Goal: Task Accomplishment & Management: Use online tool/utility

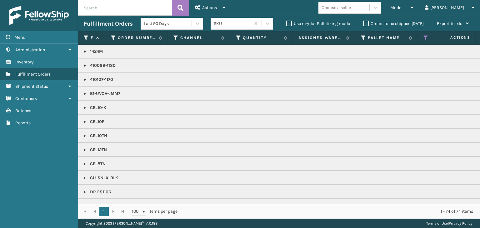
scroll to position [0, 180]
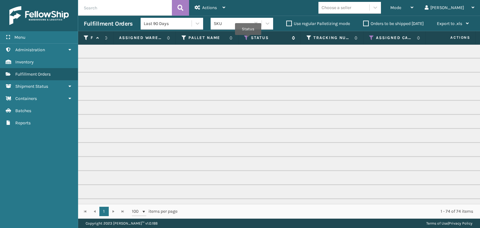
click at [246, 37] on icon at bounding box center [246, 38] width 5 height 6
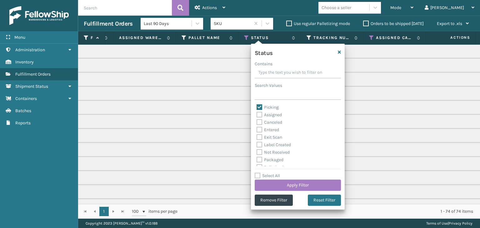
click at [414, 148] on p "CEL12TN" at bounding box center [302, 150] width 796 height 6
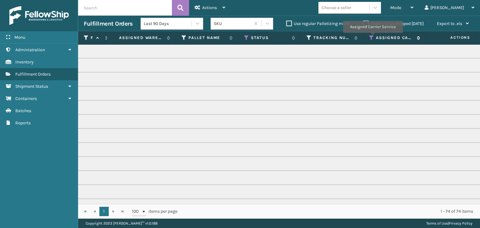
click at [373, 37] on icon at bounding box center [371, 38] width 5 height 6
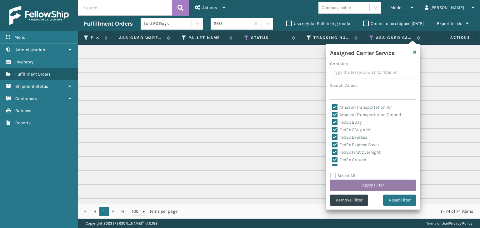
click at [352, 180] on button "Apply Filter" at bounding box center [373, 185] width 86 height 11
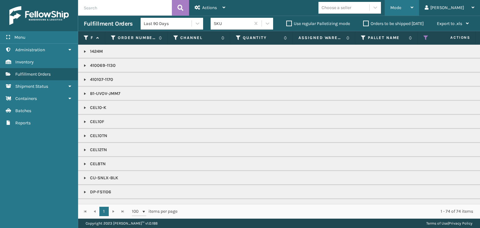
click at [414, 8] on div "Mode" at bounding box center [402, 8] width 23 height 16
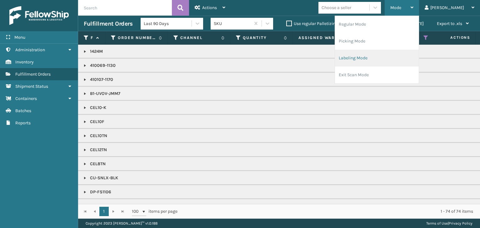
click at [414, 52] on li "Labeling Mode" at bounding box center [377, 58] width 84 height 17
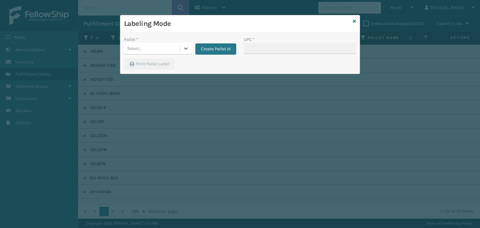
drag, startPoint x: 128, startPoint y: 48, endPoint x: 134, endPoint y: 53, distance: 8.7
click at [128, 48] on div "Select..." at bounding box center [134, 48] width 15 height 7
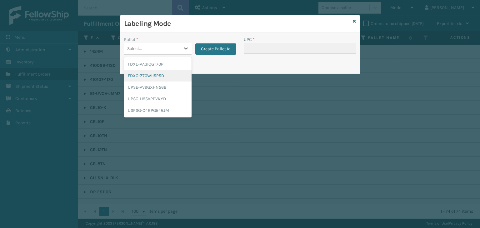
click at [141, 76] on div "FDXG-Z70WII5P5D" at bounding box center [158, 76] width 68 height 12
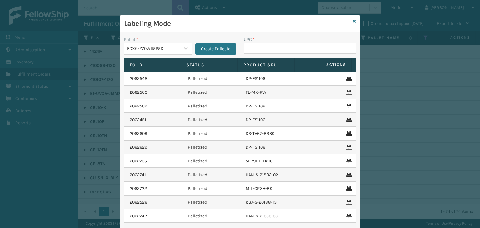
click at [262, 38] on div "UPC *" at bounding box center [300, 39] width 112 height 7
drag, startPoint x: 268, startPoint y: 45, endPoint x: 264, endPoint y: 44, distance: 3.9
click at [268, 45] on input "UPC *" at bounding box center [300, 48] width 112 height 11
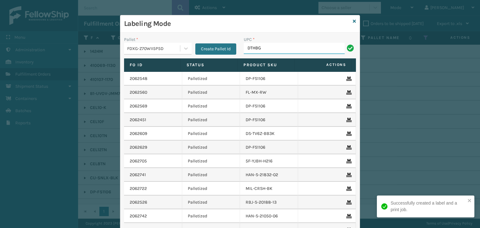
type input "DTHBGR"
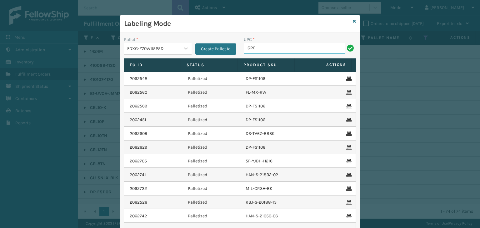
type input "Grey_Block_40_FBM"
click at [172, 48] on div "FDXG-Z70WII5P5D" at bounding box center [153, 48] width 53 height 7
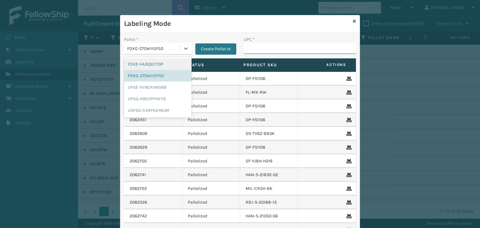
drag, startPoint x: 259, startPoint y: 50, endPoint x: 257, endPoint y: 47, distance: 3.6
click at [259, 50] on input "UPC *" at bounding box center [300, 48] width 112 height 11
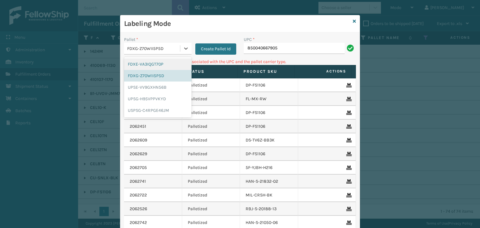
click at [136, 48] on div "FDXG-Z70WII5P5D" at bounding box center [153, 48] width 53 height 7
click at [139, 97] on div "UPSG-H95VPPVKYD" at bounding box center [158, 99] width 68 height 12
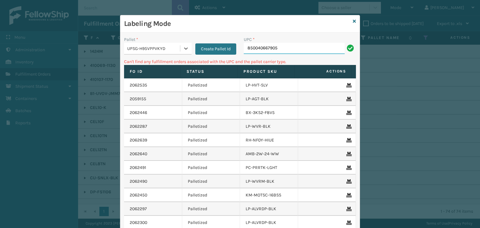
click at [294, 50] on input "850040667905" at bounding box center [294, 48] width 101 height 11
click at [350, 20] on div "Labeling Mode" at bounding box center [240, 23] width 240 height 17
click at [353, 21] on icon at bounding box center [354, 21] width 3 height 4
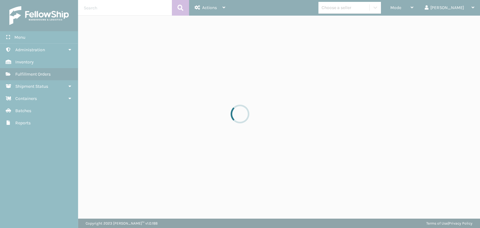
click at [352, 9] on div at bounding box center [240, 114] width 480 height 228
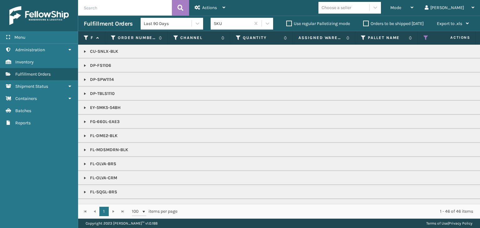
click at [352, 9] on div "Choose a seller" at bounding box center [337, 7] width 30 height 7
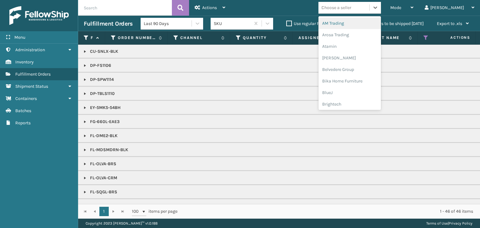
type input "BR"
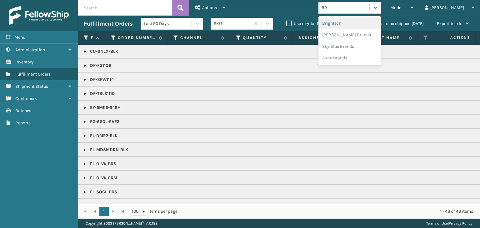
click at [369, 19] on div "Brightech" at bounding box center [350, 24] width 63 height 12
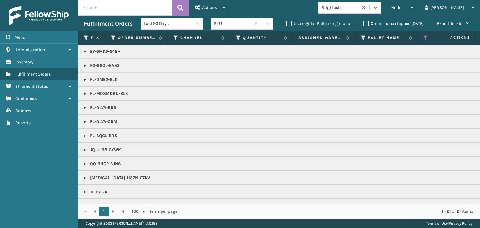
drag, startPoint x: 85, startPoint y: 192, endPoint x: 113, endPoint y: 173, distance: 33.6
click at [85, 192] on link at bounding box center [85, 192] width 5 height 5
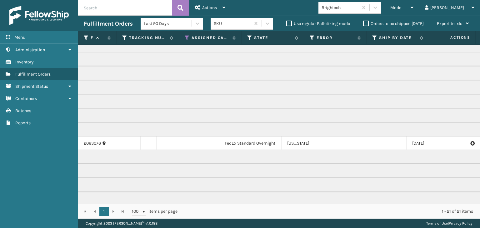
scroll to position [63, 373]
click at [414, 4] on div "Mode" at bounding box center [402, 8] width 23 height 16
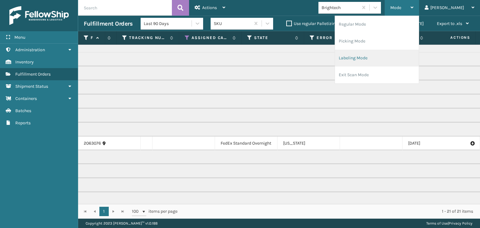
click at [391, 58] on li "Labeling Mode" at bounding box center [377, 58] width 84 height 17
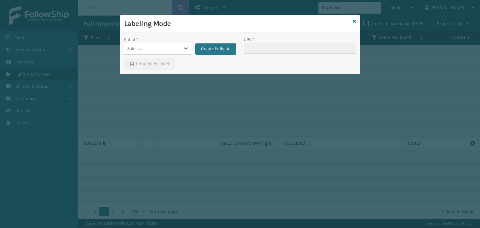
click at [175, 43] on div "Select..." at bounding box center [152, 48] width 56 height 10
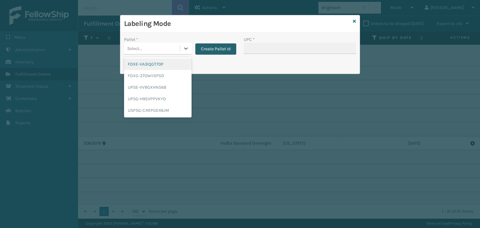
click at [213, 50] on button "Create Pallet Id" at bounding box center [215, 48] width 41 height 11
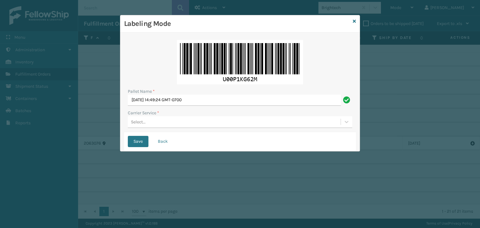
drag, startPoint x: 156, startPoint y: 145, endPoint x: 155, endPoint y: 123, distance: 22.0
click at [157, 145] on button "Back" at bounding box center [162, 141] width 21 height 11
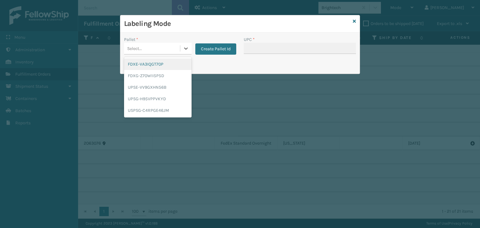
click at [146, 52] on div "Select..." at bounding box center [152, 48] width 56 height 10
click at [159, 66] on div "FDXE-VA3IQGT70P" at bounding box center [158, 64] width 68 height 12
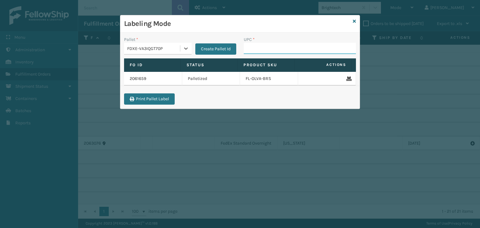
click at [263, 46] on input "UPC *" at bounding box center [300, 48] width 112 height 11
type input "8500124"
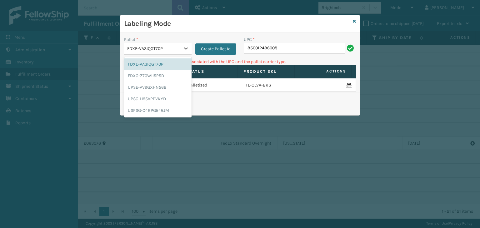
click at [156, 53] on div "FDXE-VA3IQGT70P" at bounding box center [152, 48] width 56 height 10
click at [159, 78] on div "FDXG-Z70WII5P5D" at bounding box center [158, 76] width 68 height 12
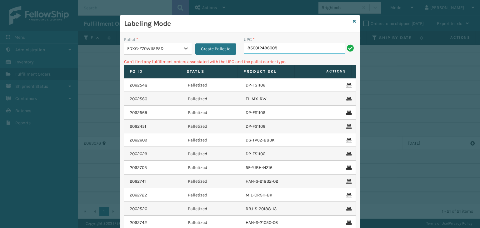
click at [285, 45] on input "850012486008" at bounding box center [294, 48] width 101 height 11
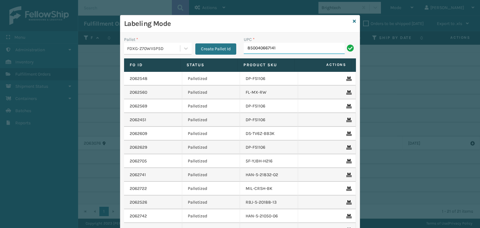
type input "850040667141"
type input "FL-OLVA-CRM"
type input "858100007906"
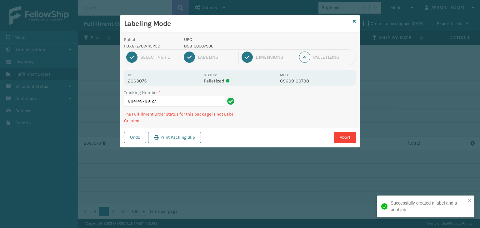
click at [203, 47] on p "858100007906" at bounding box center [230, 46] width 92 height 7
copy p "858100007906"
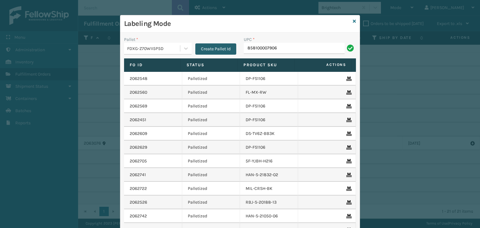
type input "858100007906"
type input "858100007371"
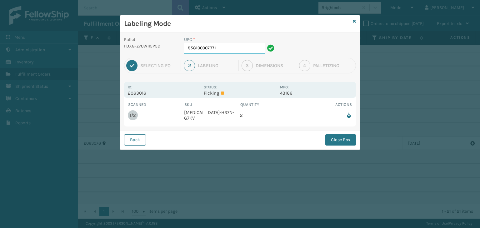
click at [223, 49] on input "858100007371" at bounding box center [224, 48] width 81 height 11
click at [339, 137] on button "Close Box" at bounding box center [341, 139] width 31 height 11
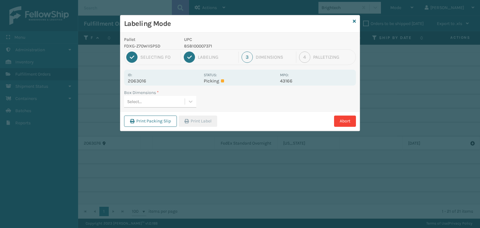
click at [175, 105] on div "Select..." at bounding box center [154, 102] width 61 height 10
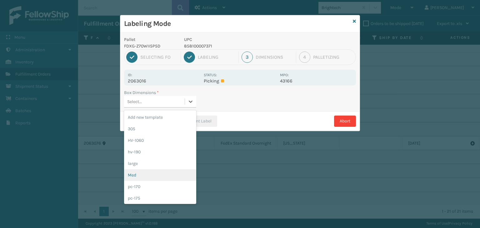
click at [152, 176] on div "Med" at bounding box center [160, 176] width 72 height 12
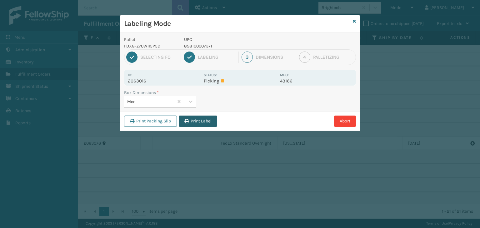
click at [199, 122] on button "Print Label" at bounding box center [198, 121] width 38 height 11
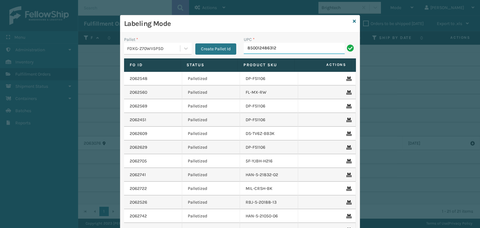
type input "850012486312"
type input "858100007906"
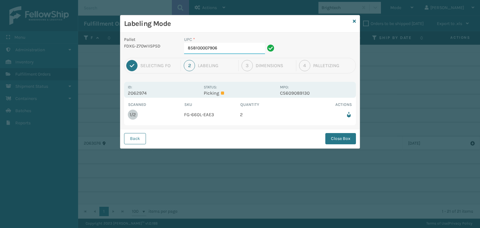
click at [249, 44] on input "858100007906" at bounding box center [224, 48] width 81 height 11
drag, startPoint x: 343, startPoint y: 136, endPoint x: 320, endPoint y: 135, distance: 23.2
click at [343, 136] on button "Close Box" at bounding box center [341, 138] width 31 height 11
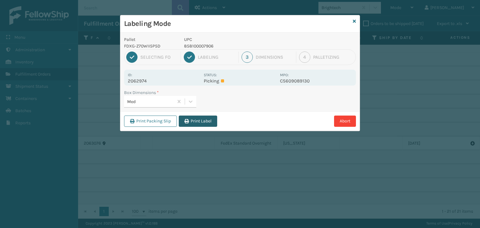
click at [184, 120] on button "Print Label" at bounding box center [198, 121] width 38 height 11
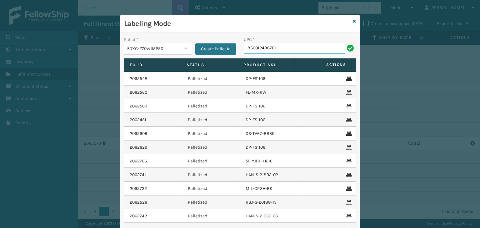
type input "850012486701"
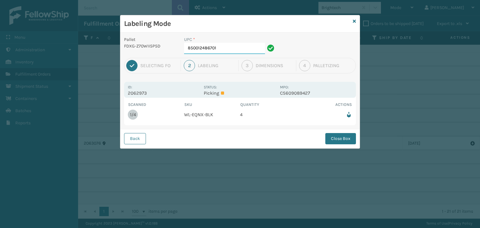
click at [228, 48] on input "850012486701" at bounding box center [224, 48] width 81 height 11
click at [339, 138] on button "Close Box" at bounding box center [341, 138] width 31 height 11
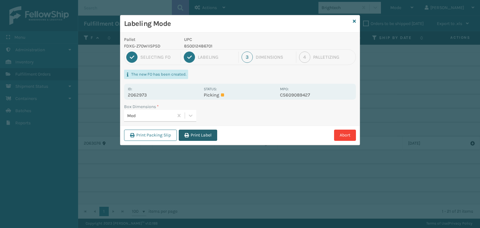
click at [202, 139] on button "Print Label" at bounding box center [198, 135] width 38 height 11
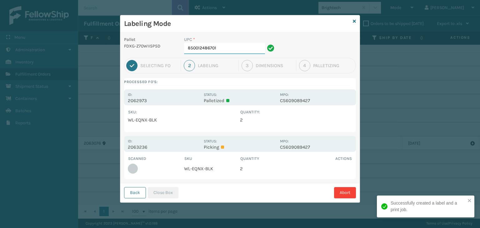
click at [221, 47] on input "850012486701" at bounding box center [224, 48] width 81 height 11
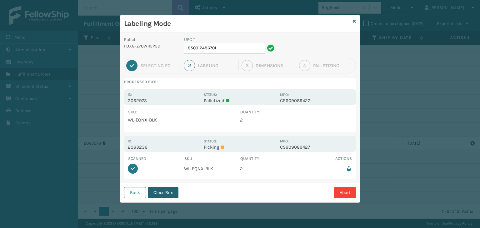
click at [172, 193] on button "Close Box" at bounding box center [163, 192] width 31 height 11
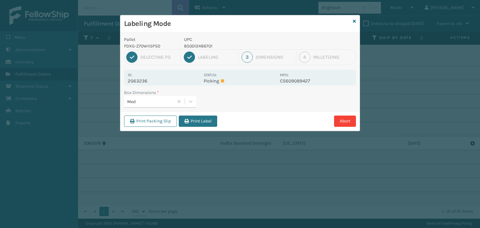
click at [201, 114] on div "Print Packing Slip Print Label Abort" at bounding box center [240, 121] width 240 height 19
click at [207, 123] on button "Print Label" at bounding box center [198, 121] width 38 height 11
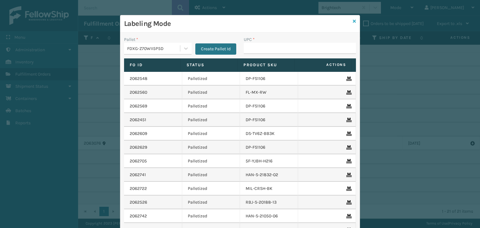
click at [353, 23] on link at bounding box center [354, 21] width 3 height 7
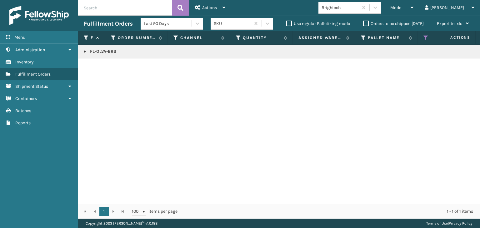
click at [109, 51] on p "FL-OLVA-BRS" at bounding box center [482, 51] width 796 height 6
copy p "FL-OLVA-BRS"
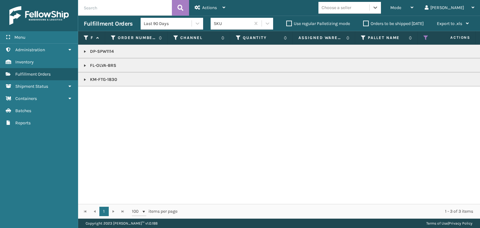
click at [85, 52] on link at bounding box center [85, 51] width 5 height 5
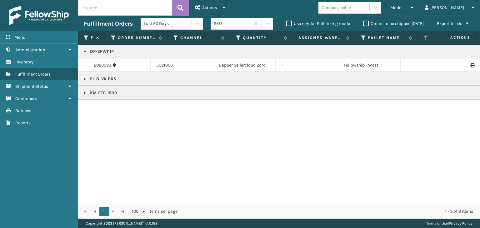
click at [106, 52] on p "DP-SPW1114" at bounding box center [482, 51] width 796 height 6
copy p "DP-SPW1114"
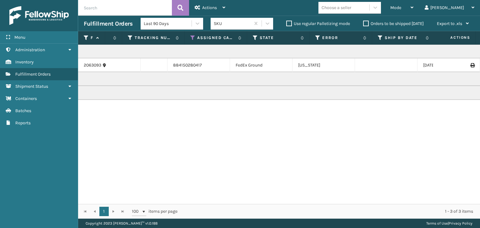
scroll to position [0, 0]
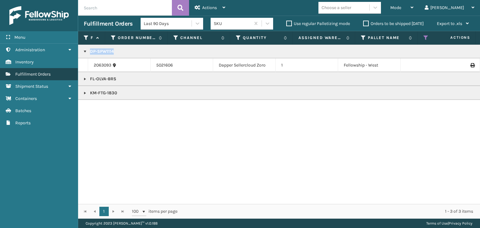
copy p "DP-SPW1114"
click at [83, 80] on link at bounding box center [85, 79] width 5 height 5
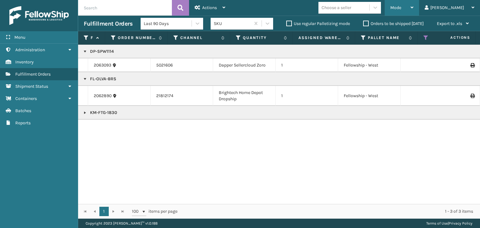
click at [414, 7] on div "Mode" at bounding box center [402, 8] width 23 height 16
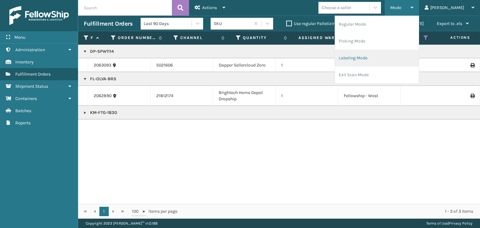
click at [388, 60] on li "Labeling Mode" at bounding box center [377, 58] width 84 height 17
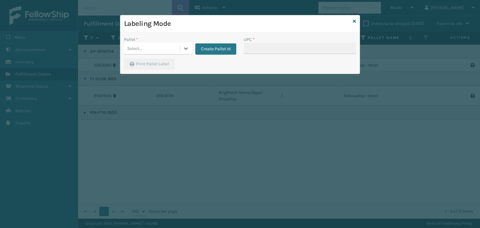
click at [145, 50] on div "Select..." at bounding box center [152, 48] width 56 height 10
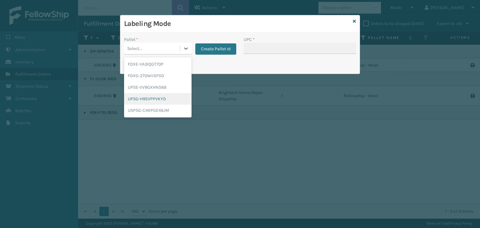
click at [156, 98] on div "UPSG-H95VPPVKYD" at bounding box center [158, 99] width 68 height 12
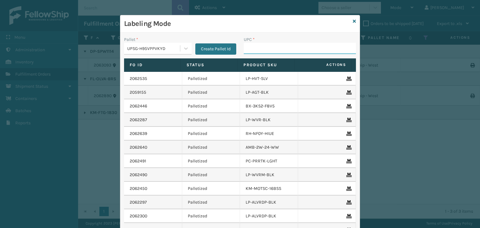
click at [270, 46] on input "UPC *" at bounding box center [300, 48] width 112 height 11
type input "850012486312"
click at [353, 21] on icon at bounding box center [354, 21] width 3 height 4
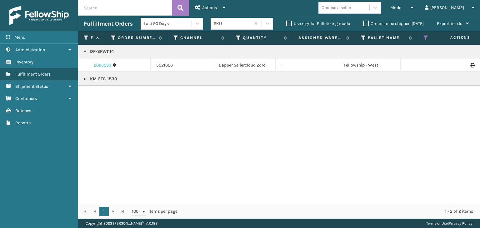
click at [107, 63] on link "2063093" at bounding box center [103, 65] width 18 height 6
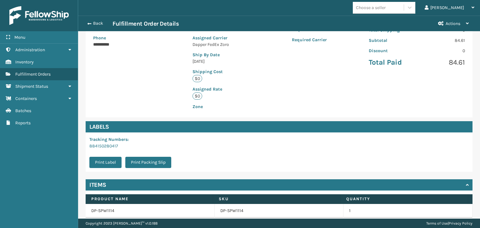
scroll to position [141, 0]
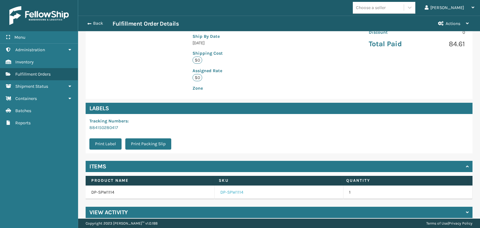
click at [222, 190] on link "DP-SPW1114" at bounding box center [232, 193] width 23 height 6
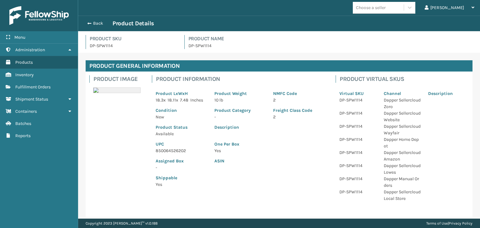
click at [170, 149] on p "850064526202" at bounding box center [181, 151] width 51 height 7
click at [99, 20] on div "Back Product Details" at bounding box center [279, 24] width 391 height 8
click at [99, 23] on button "Back" at bounding box center [98, 24] width 29 height 6
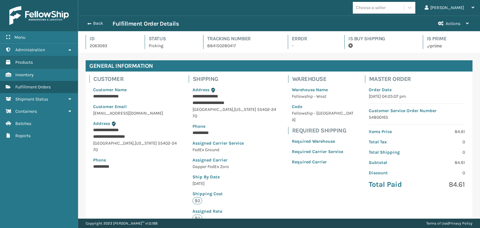
scroll to position [15, 402]
click at [99, 23] on button "Back" at bounding box center [98, 24] width 29 height 6
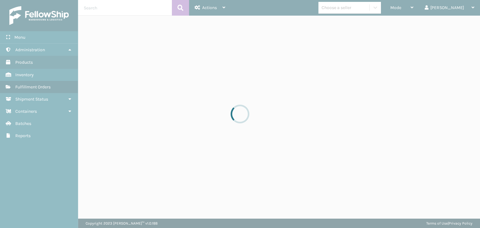
click at [421, 7] on div at bounding box center [240, 114] width 480 height 228
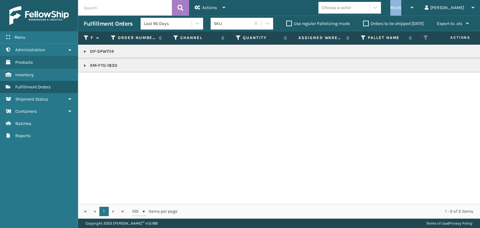
click at [402, 7] on span "Mode" at bounding box center [396, 7] width 11 height 5
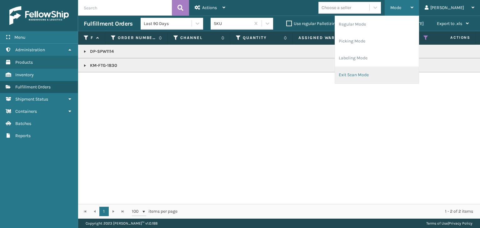
click at [412, 70] on li "Exit Scan Mode" at bounding box center [377, 75] width 84 height 17
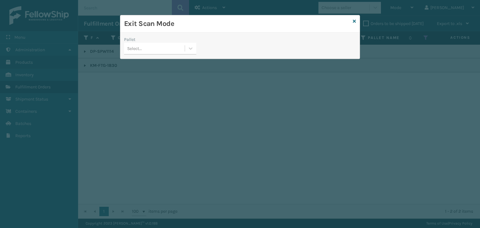
click at [148, 55] on div "Pallet Select..." at bounding box center [160, 47] width 80 height 22
click at [146, 50] on div "Select..." at bounding box center [154, 48] width 61 height 10
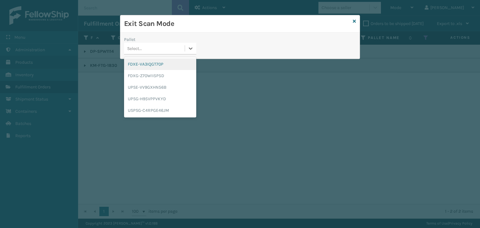
click at [149, 62] on div "FDXE-VA3IQGT70P" at bounding box center [160, 64] width 72 height 12
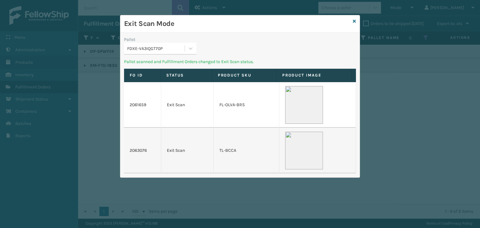
click at [147, 48] on div "FDXE-VA3IQGT70P" at bounding box center [156, 48] width 58 height 7
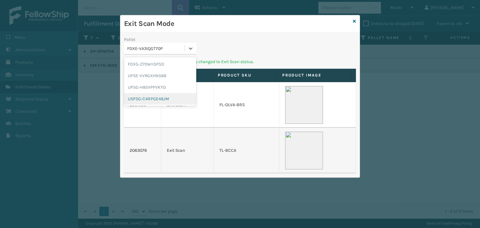
click at [156, 99] on div "USPSG-C4RPGE46JM" at bounding box center [160, 99] width 72 height 12
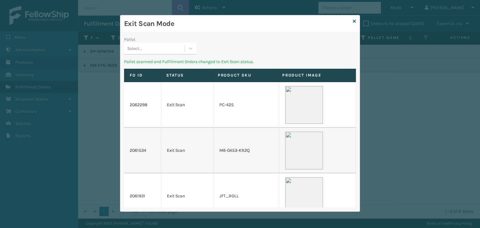
click at [153, 44] on div "Select..." at bounding box center [154, 48] width 61 height 10
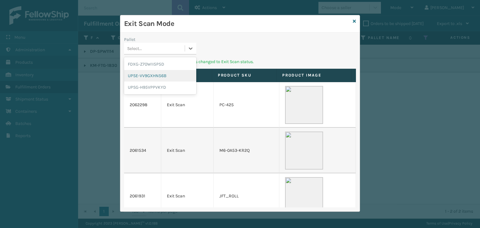
click at [151, 77] on div "UPSE-VV9GXHN56B" at bounding box center [160, 76] width 72 height 12
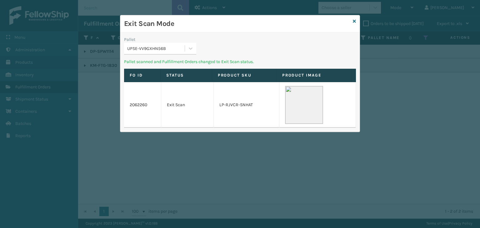
click at [156, 48] on div "UPSE-VV9GXHN56B" at bounding box center [156, 48] width 58 height 7
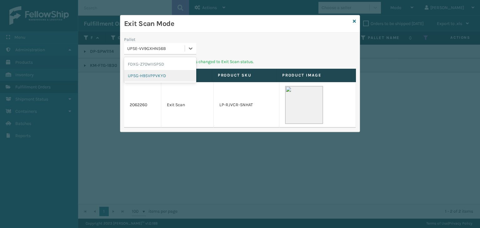
click at [161, 76] on div "UPSG-H95VPPVKYD" at bounding box center [160, 76] width 72 height 12
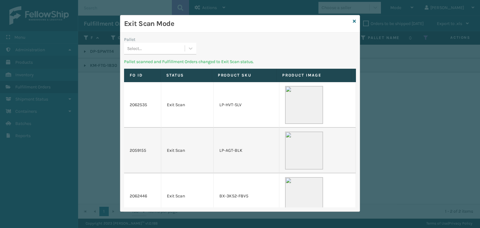
click at [163, 48] on div "Select..." at bounding box center [154, 48] width 61 height 10
click at [160, 63] on div "FDXG-Z70WII5P5D" at bounding box center [160, 64] width 72 height 12
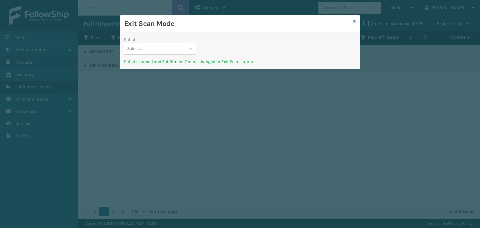
click at [354, 23] on icon at bounding box center [354, 21] width 3 height 4
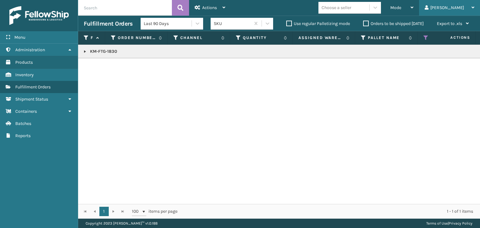
click at [449, 0] on div "[PERSON_NAME]" at bounding box center [450, 8] width 50 height 16
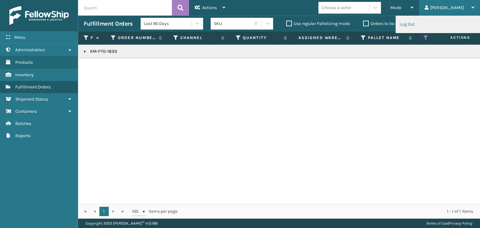
click at [405, 28] on li "Log Out" at bounding box center [438, 24] width 84 height 17
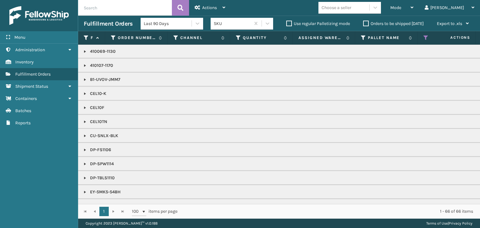
click at [118, 10] on input "text" at bounding box center [125, 8] width 94 height 16
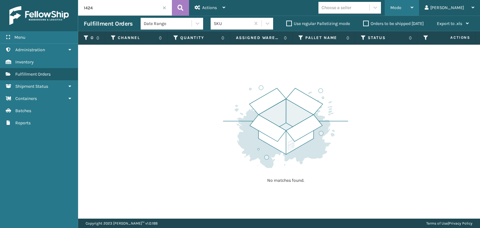
click at [414, 8] on div "Mode" at bounding box center [402, 8] width 23 height 16
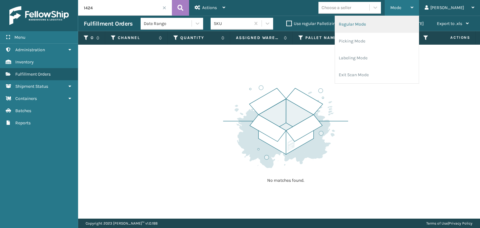
click at [419, 22] on li "Regular Mode" at bounding box center [377, 24] width 84 height 17
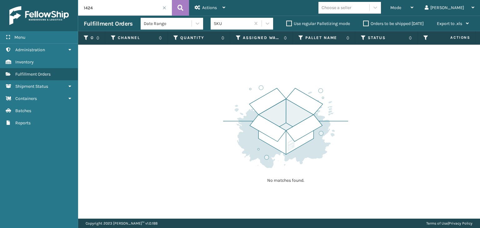
drag, startPoint x: 96, startPoint y: 7, endPoint x: 0, endPoint y: 18, distance: 97.0
click at [0, 0] on div "Menu Administration Inventory Fulfillment Orders Shipment Status Containers Bat…" at bounding box center [240, 0] width 480 height 0
drag, startPoint x: 131, startPoint y: 8, endPoint x: 0, endPoint y: -5, distance: 131.7
click at [0, 0] on html "Menu Administration Inventory Fulfillment Orders Shipment Status Containers Bat…" at bounding box center [240, 114] width 480 height 228
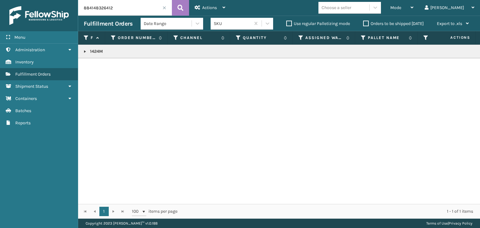
click at [98, 51] on p "1424M" at bounding box center [482, 51] width 796 height 6
copy p "1424M"
click at [0, 0] on html "Menu Administration Inventory Fulfillment Orders Shipment Status Containers Bat…" at bounding box center [240, 114] width 480 height 228
paste input "1424M"
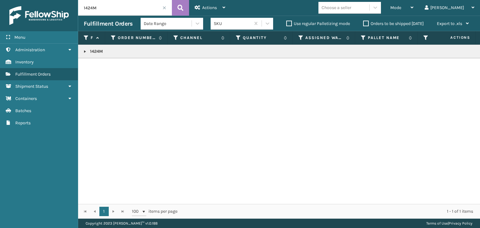
type input "1424M"
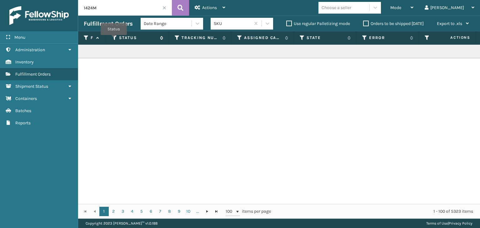
click at [114, 39] on icon at bounding box center [114, 38] width 5 height 6
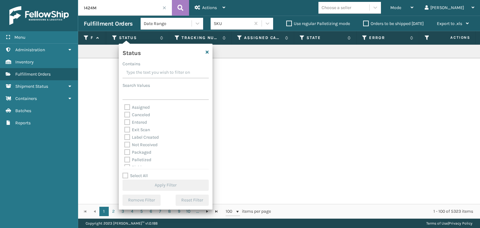
scroll to position [35, 0]
click at [140, 126] on label "Palletized" at bounding box center [137, 124] width 27 height 5
click at [125, 125] on input "Palletized" at bounding box center [124, 123] width 0 height 4
checkbox input "true"
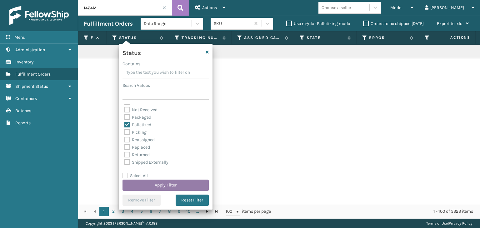
click at [178, 185] on button "Apply Filter" at bounding box center [166, 185] width 86 height 11
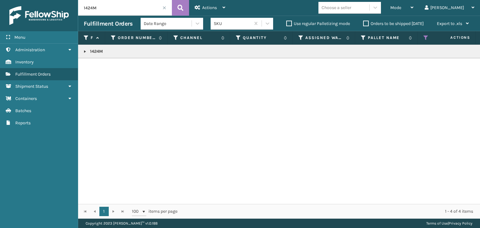
click at [84, 50] on link at bounding box center [85, 51] width 5 height 5
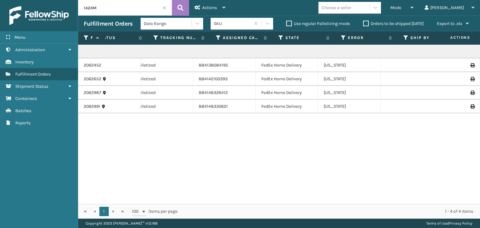
scroll to position [0, 0]
click at [471, 105] on icon at bounding box center [473, 106] width 4 height 4
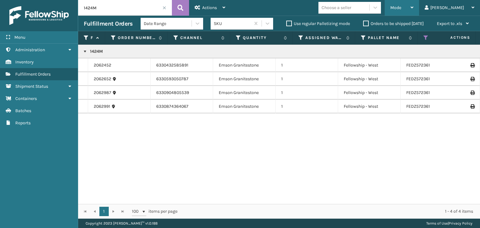
click at [402, 10] on span "Mode" at bounding box center [396, 7] width 11 height 5
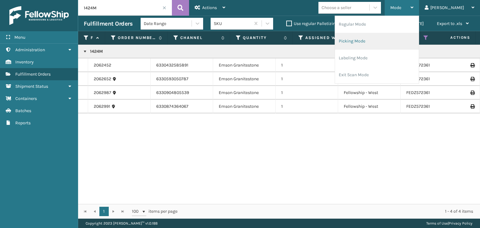
click at [400, 38] on li "Picking Mode" at bounding box center [377, 41] width 84 height 17
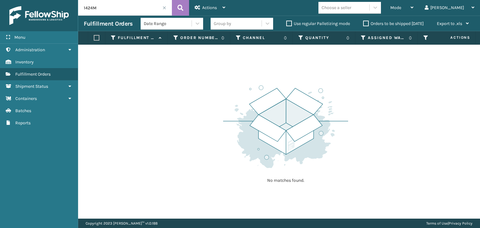
click at [165, 7] on span at bounding box center [165, 8] width 4 height 4
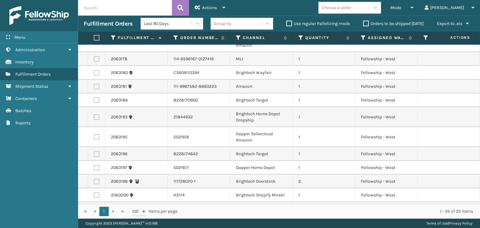
scroll to position [220, 0]
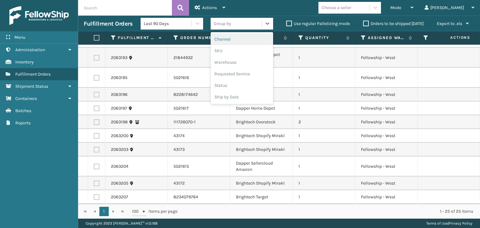
click at [246, 24] on div "Group by" at bounding box center [236, 23] width 51 height 10
click at [239, 53] on div "SKU" at bounding box center [242, 51] width 63 height 12
